Goal: Obtain resource: Obtain resource

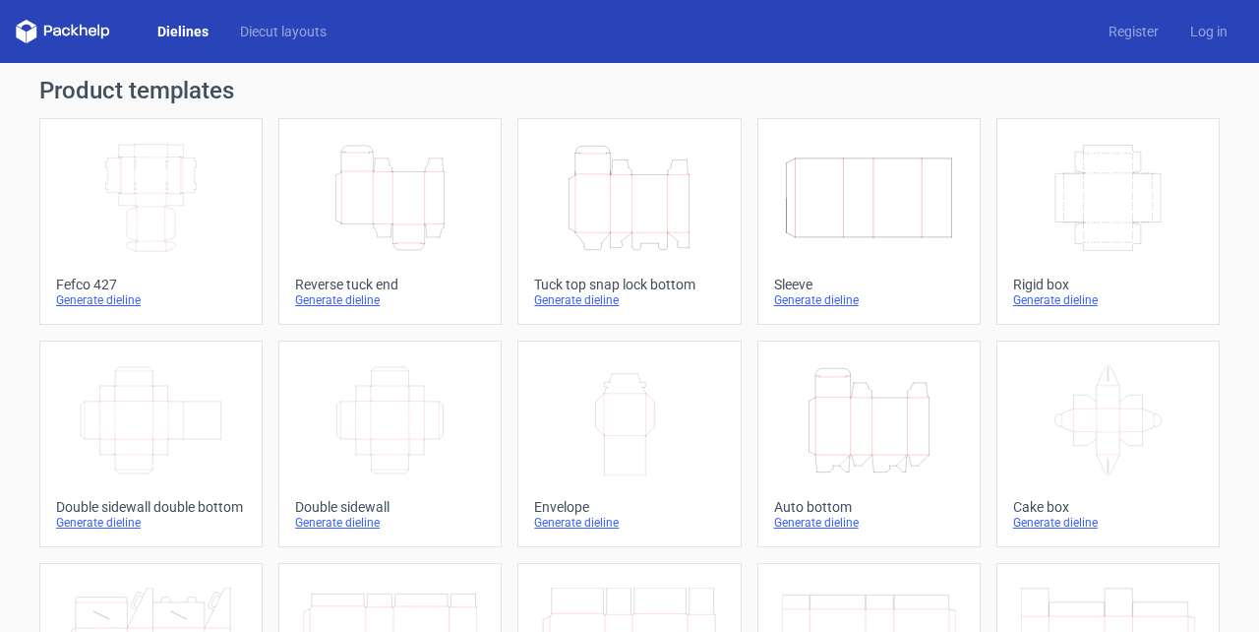
click at [172, 215] on icon "Width Depth Height" at bounding box center [151, 198] width 174 height 110
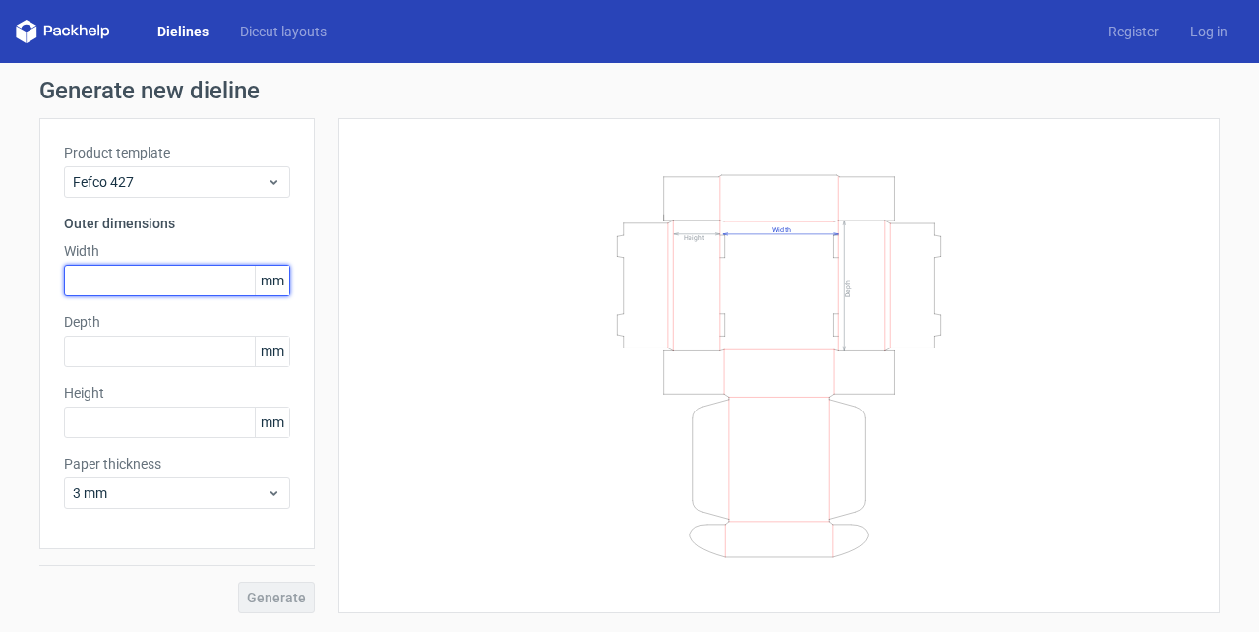
click at [94, 270] on input "text" at bounding box center [177, 280] width 226 height 31
type input "185"
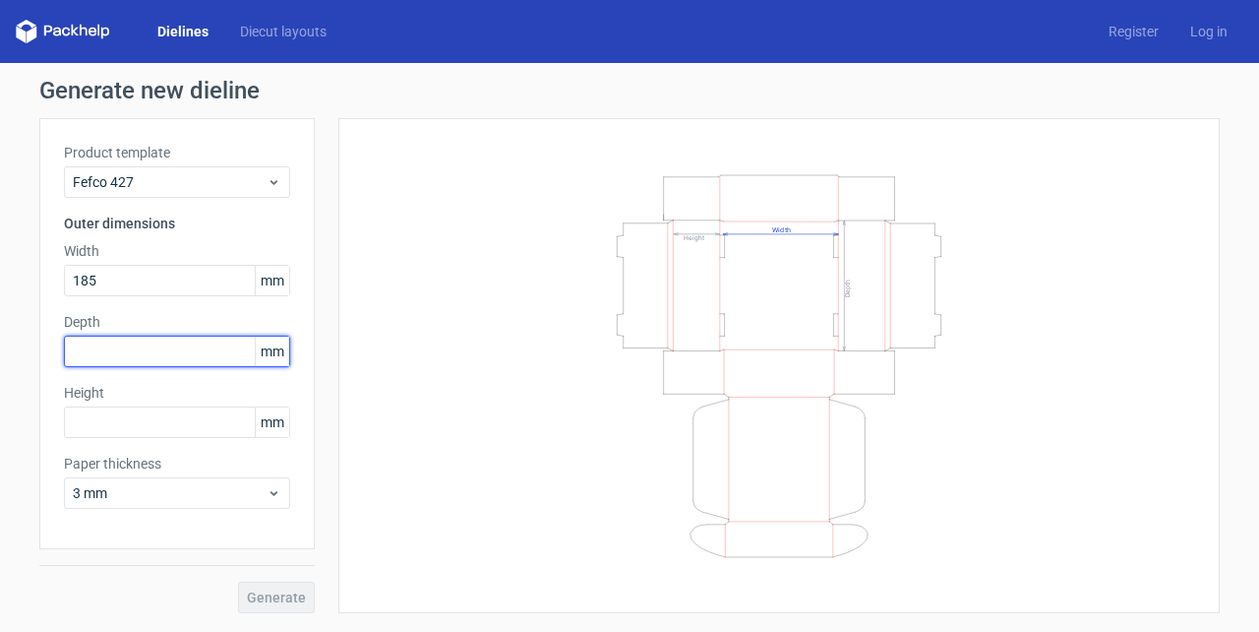
drag, startPoint x: 101, startPoint y: 353, endPoint x: 81, endPoint y: 347, distance: 21.5
click at [95, 353] on input "text" at bounding box center [177, 351] width 226 height 31
type input "115"
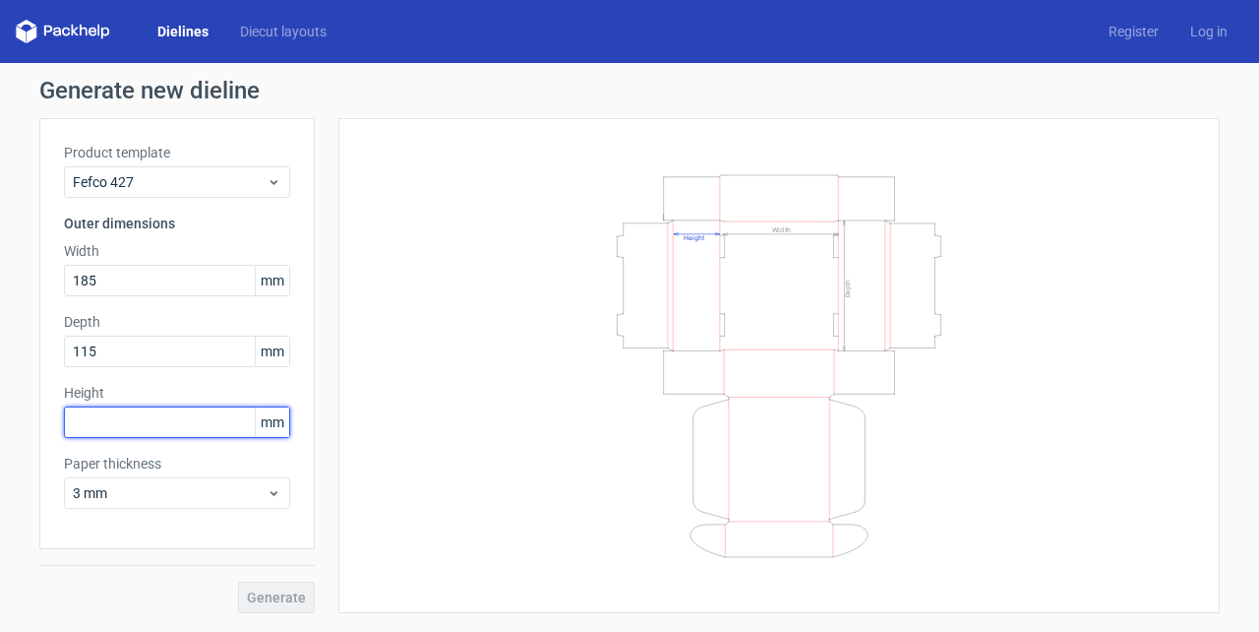
click at [168, 426] on input "text" at bounding box center [177, 421] width 226 height 31
type input "60"
click at [238, 582] on button "Generate" at bounding box center [276, 597] width 77 height 31
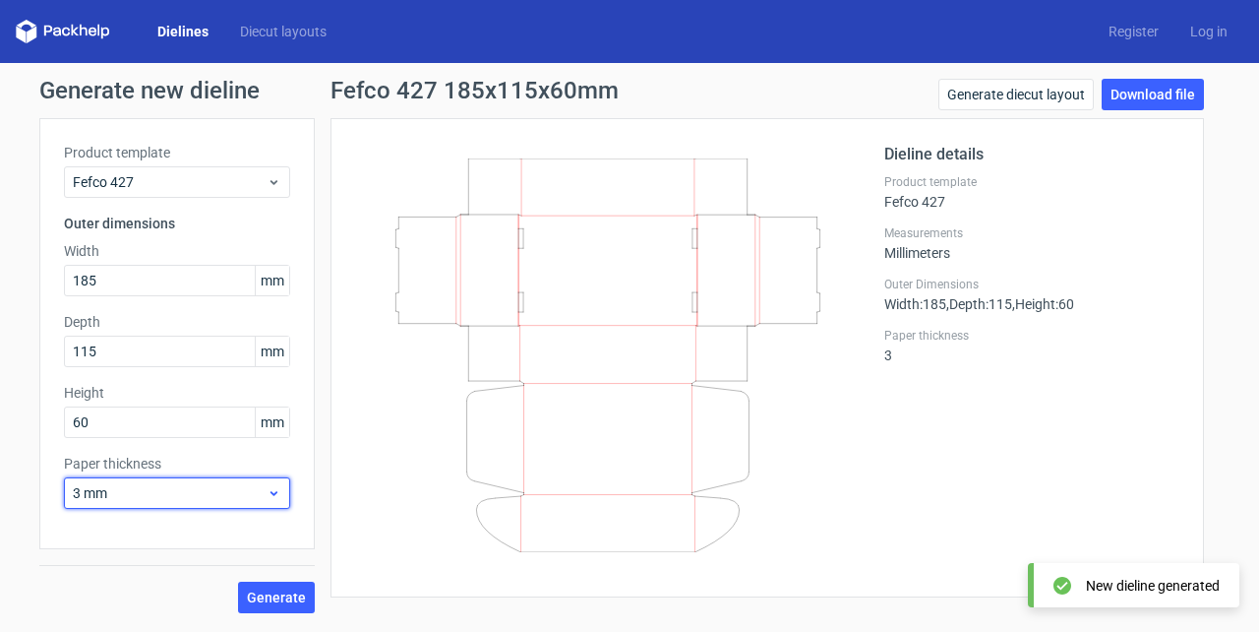
click at [244, 492] on span "3 mm" at bounding box center [170, 493] width 194 height 20
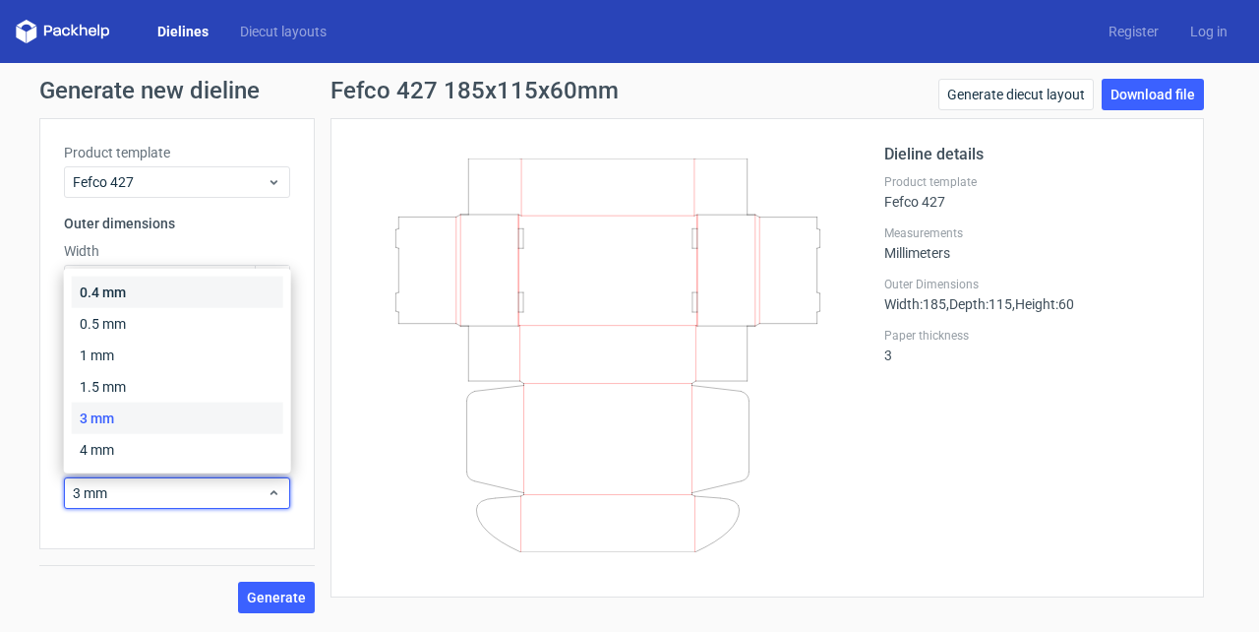
click at [139, 287] on div "0.4 mm" at bounding box center [178, 291] width 212 height 31
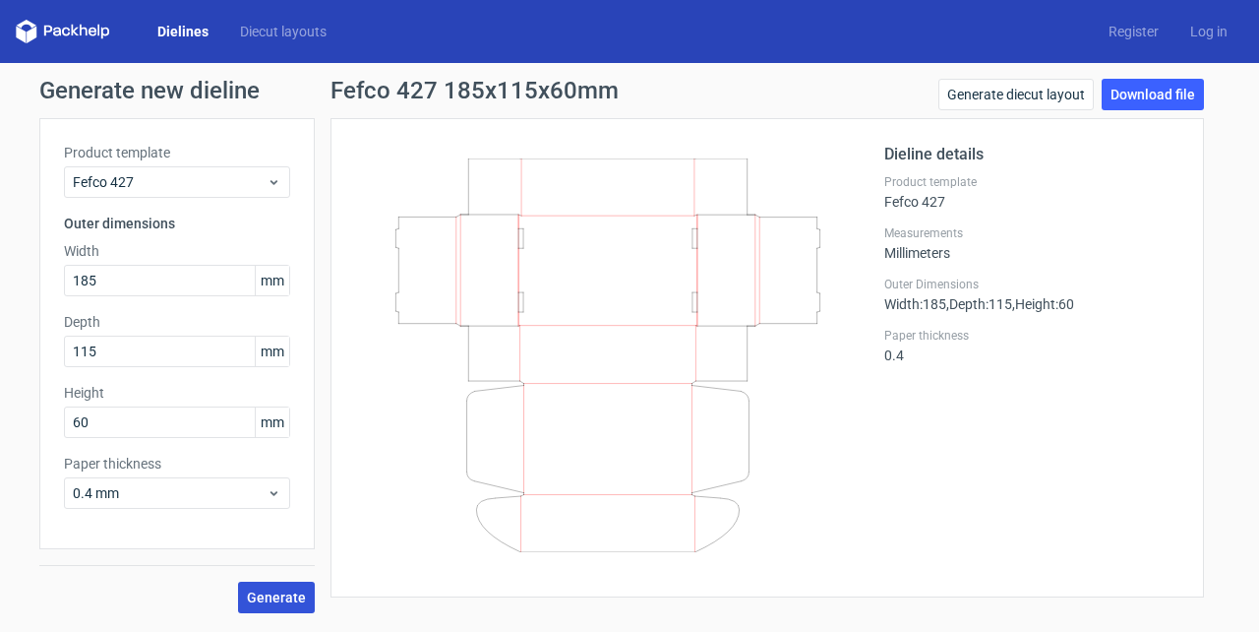
click at [289, 596] on span "Generate" at bounding box center [276, 597] width 59 height 14
click at [1157, 94] on link "Download file" at bounding box center [1153, 94] width 102 height 31
click at [1141, 94] on link "Download file" at bounding box center [1153, 94] width 102 height 31
